Goal: Book appointment/travel/reservation

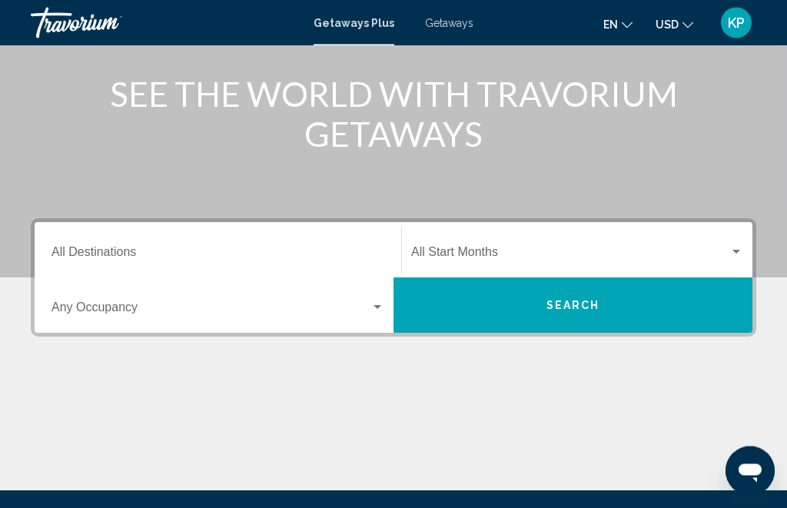
scroll to position [305, 0]
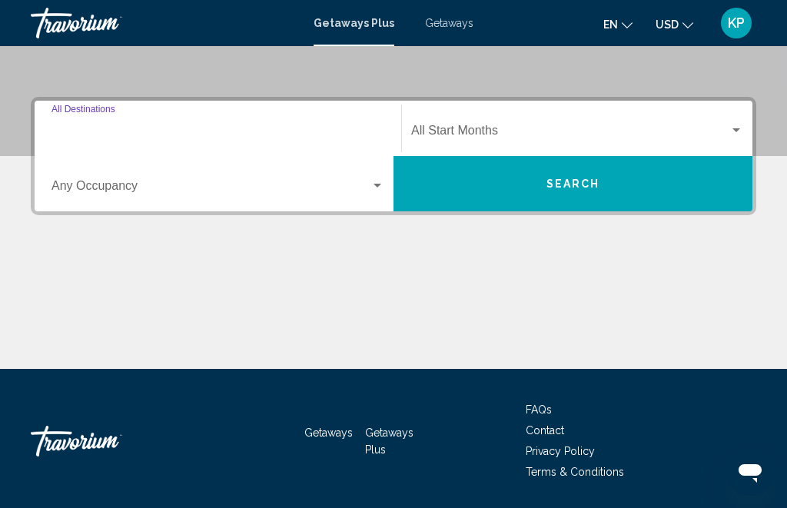
click at [202, 128] on input "Destination All Destinations" at bounding box center [217, 134] width 333 height 14
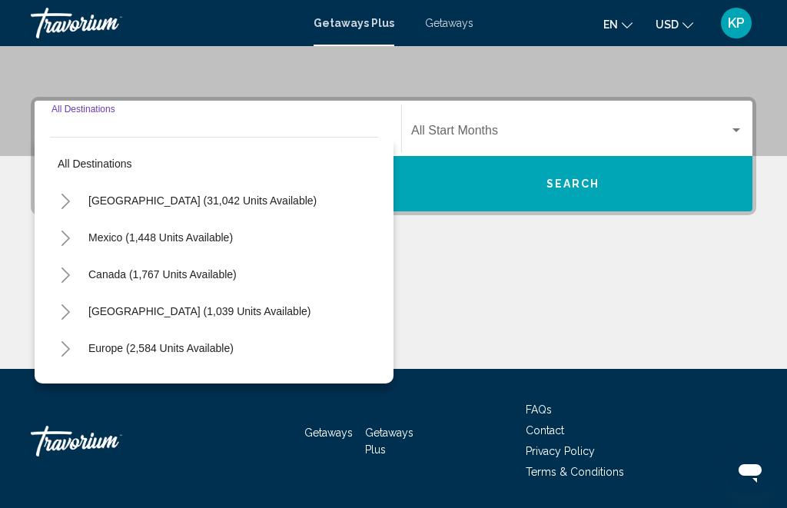
click at [177, 202] on span "[GEOGRAPHIC_DATA] (31,042 units available)" at bounding box center [202, 200] width 228 height 12
type input "**********"
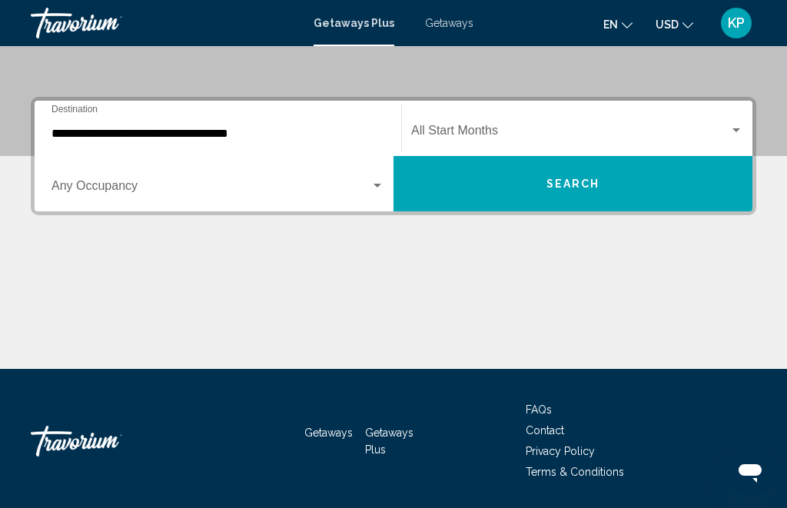
click at [170, 121] on div "**********" at bounding box center [217, 129] width 333 height 48
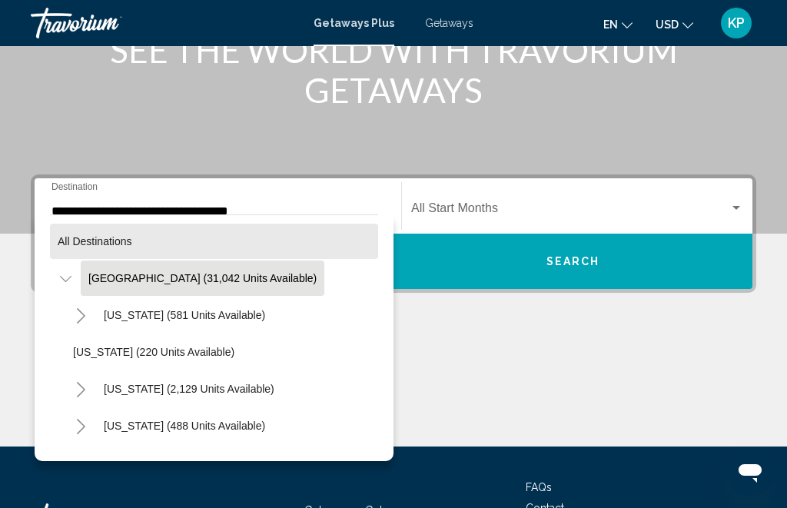
click at [75, 237] on span "All destinations" at bounding box center [95, 241] width 75 height 12
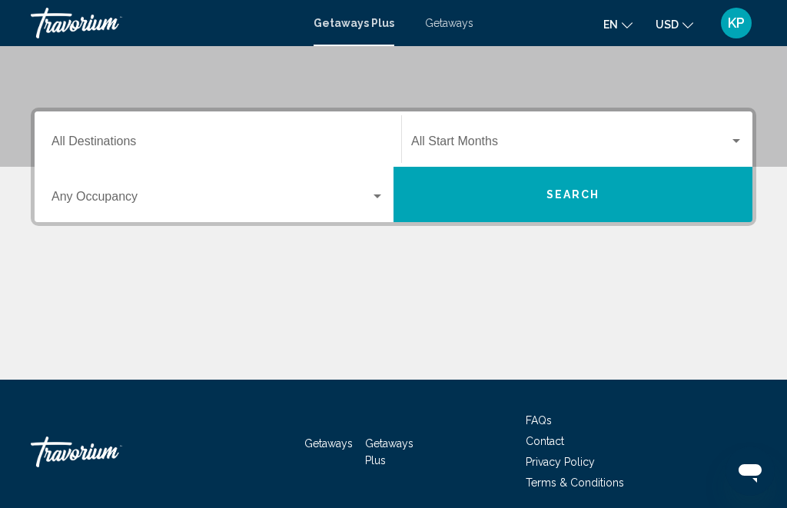
scroll to position [305, 0]
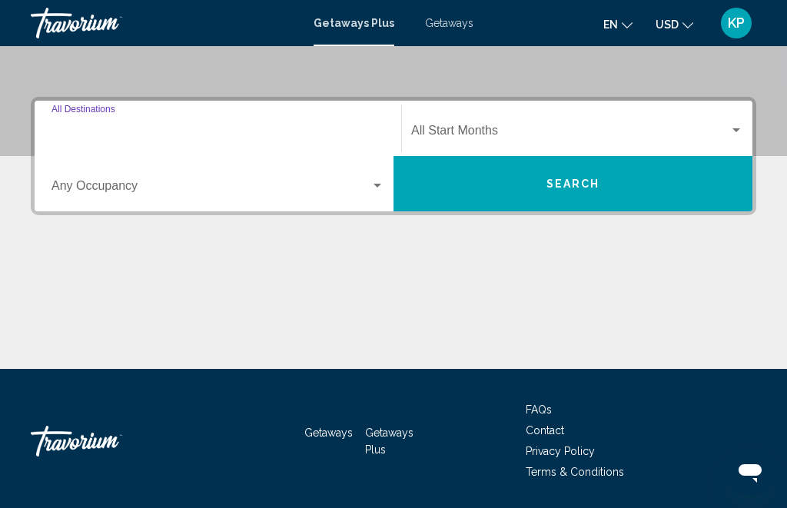
click at [102, 133] on input "Destination All Destinations" at bounding box center [217, 134] width 333 height 14
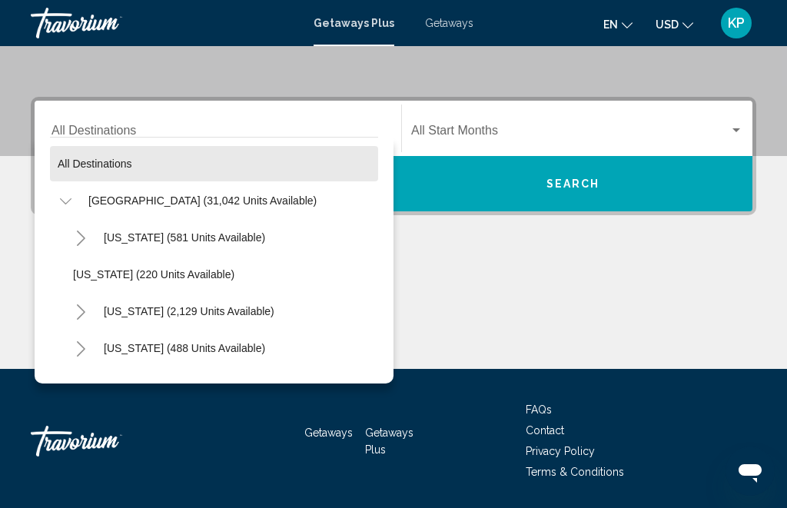
click at [75, 164] on span "All destinations" at bounding box center [95, 164] width 75 height 12
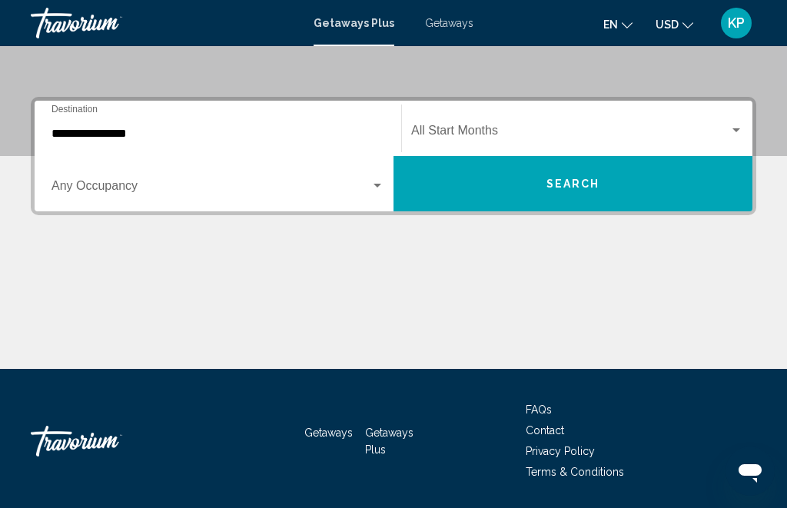
click at [78, 137] on input "**********" at bounding box center [217, 134] width 333 height 14
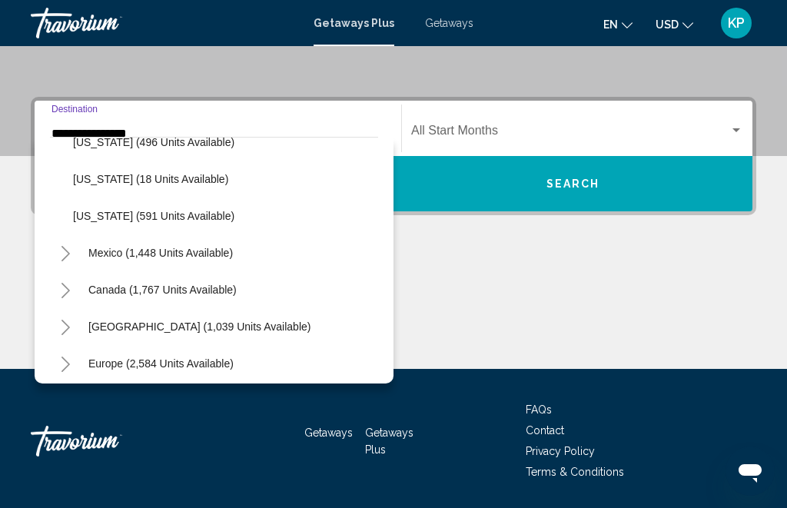
scroll to position [1350, 0]
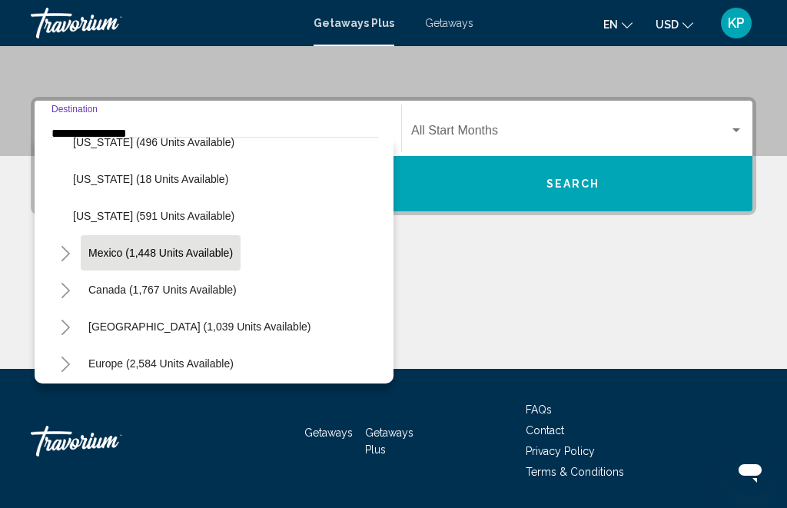
click at [115, 254] on span "Mexico (1,448 units available)" at bounding box center [160, 253] width 144 height 12
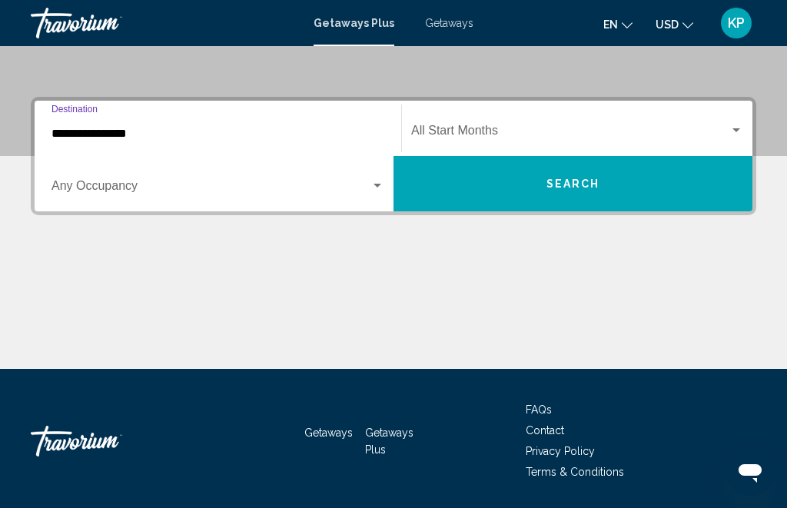
type input "**********"
click at [135, 184] on span "Search widget" at bounding box center [210, 189] width 319 height 14
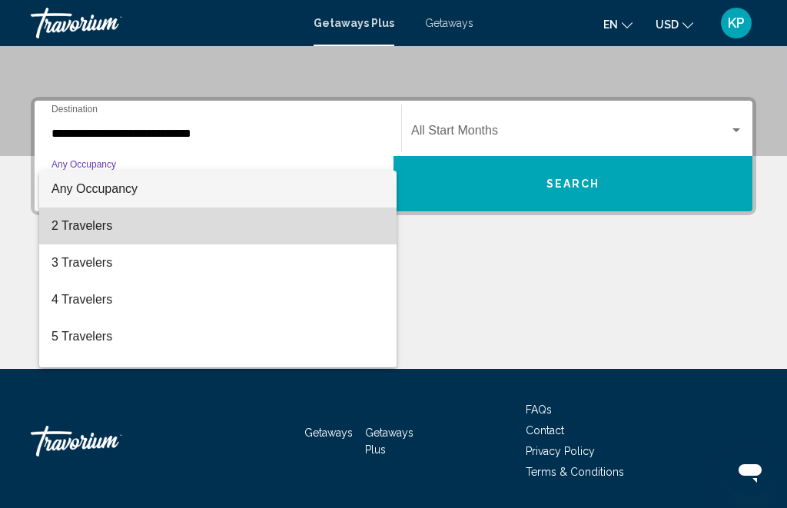
click at [136, 224] on span "2 Travelers" at bounding box center [217, 226] width 333 height 37
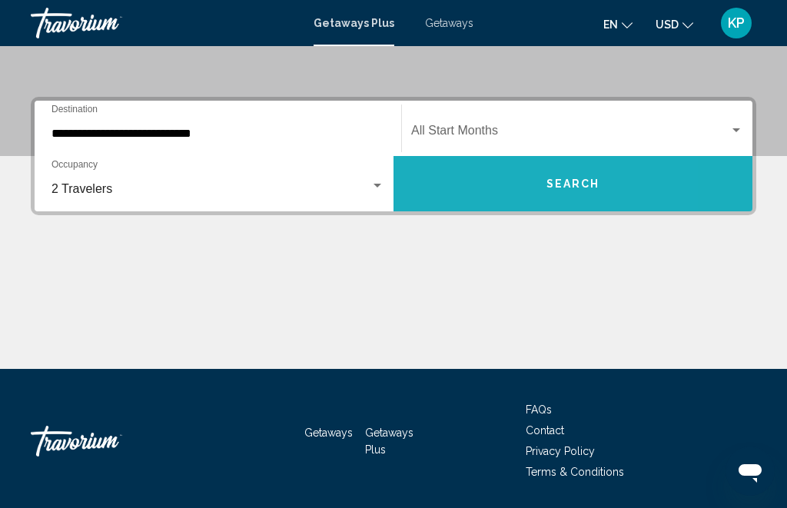
drag, startPoint x: 433, startPoint y: 179, endPoint x: 433, endPoint y: 484, distance: 305.1
click at [433, 179] on button "Search" at bounding box center [573, 183] width 359 height 55
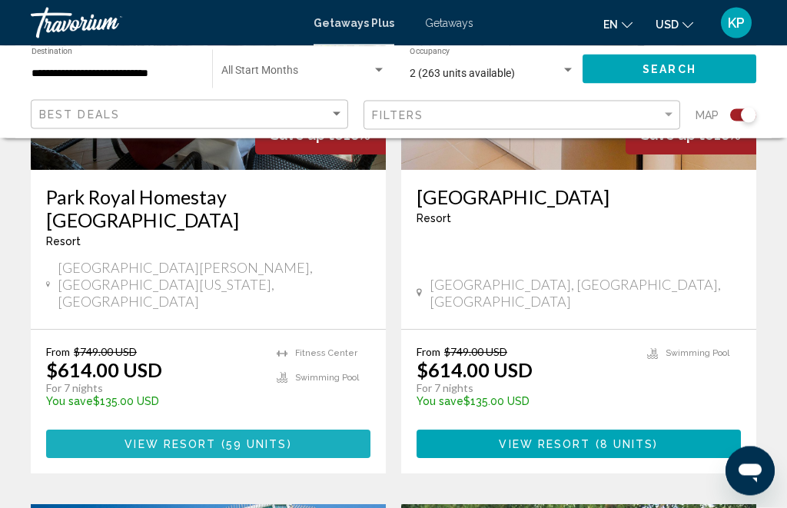
scroll to position [760, 0]
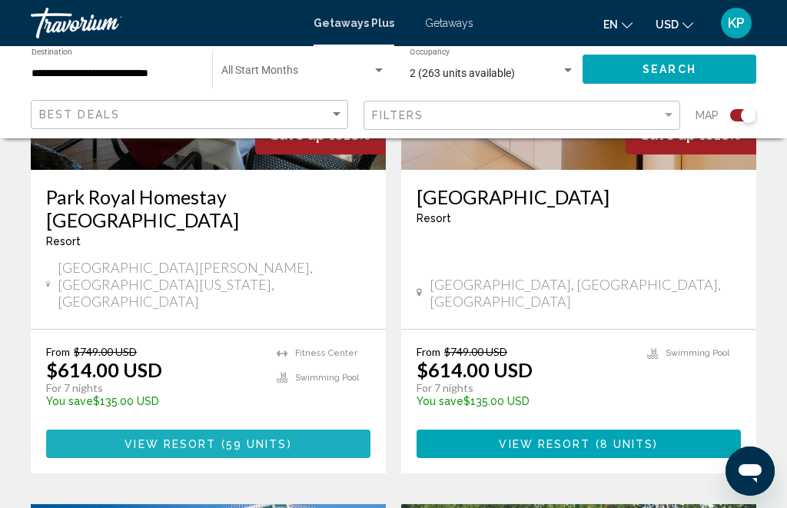
click at [304, 430] on button "View Resort ( 59 units )" at bounding box center [208, 444] width 324 height 28
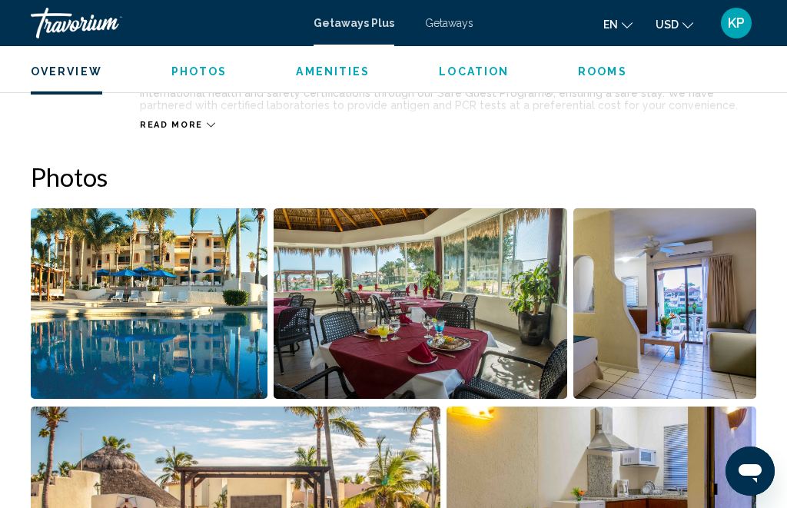
scroll to position [679, 0]
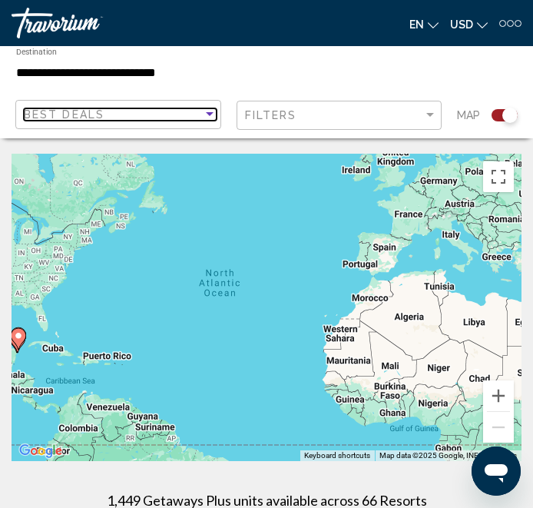
click at [167, 118] on div "Best Deals" at bounding box center [113, 114] width 179 height 12
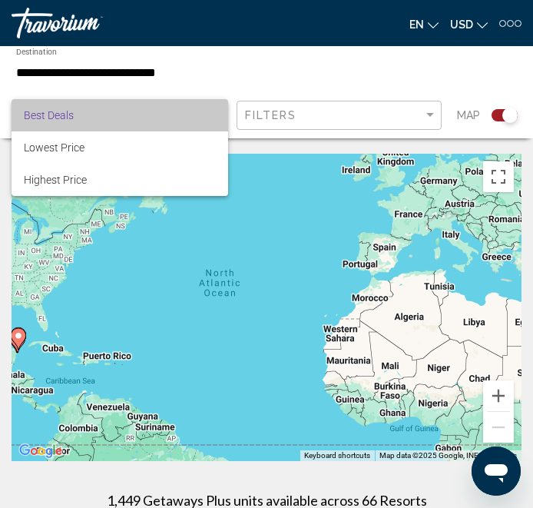
click at [167, 118] on span "Best Deals" at bounding box center [120, 115] width 192 height 32
